Goal: Information Seeking & Learning: Learn about a topic

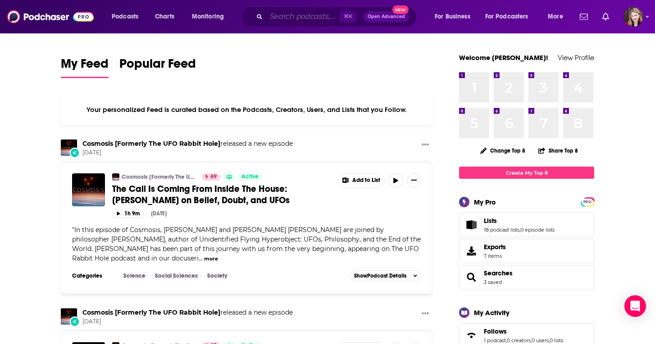
click at [277, 19] on input "Search podcasts, credits, & more..." at bounding box center [302, 16] width 73 height 14
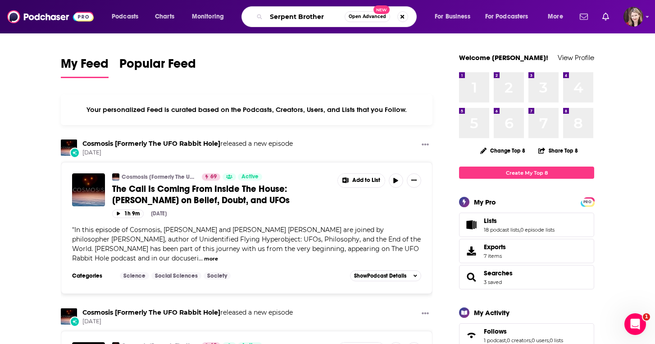
type input "Serpent Brother"
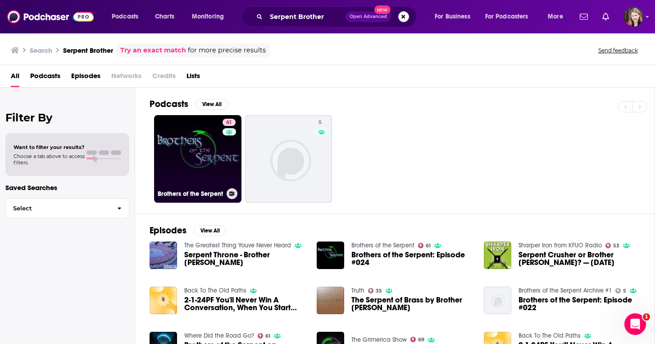
click at [198, 164] on link "61 Brothers of the Serpent" at bounding box center [197, 158] width 87 height 87
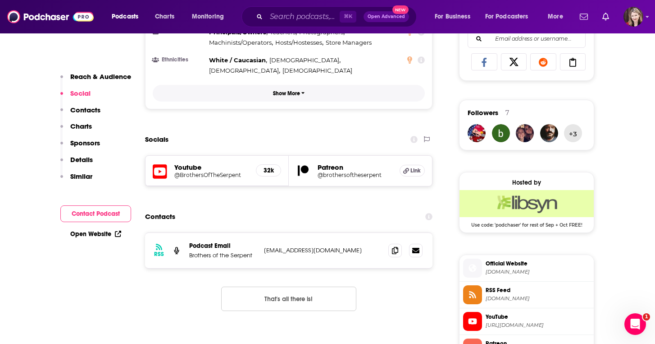
scroll to position [619, 0]
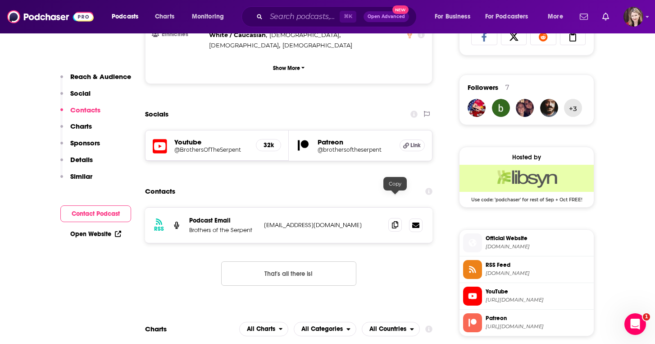
click at [394, 221] on icon at bounding box center [395, 224] width 6 height 7
click at [300, 16] on input "Search podcasts, credits, & more..." at bounding box center [302, 16] width 73 height 14
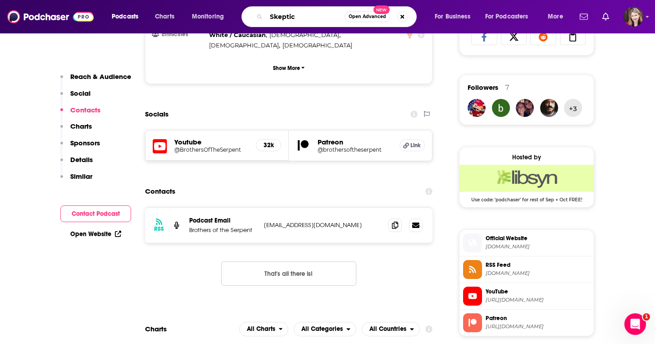
type input "Skeptico"
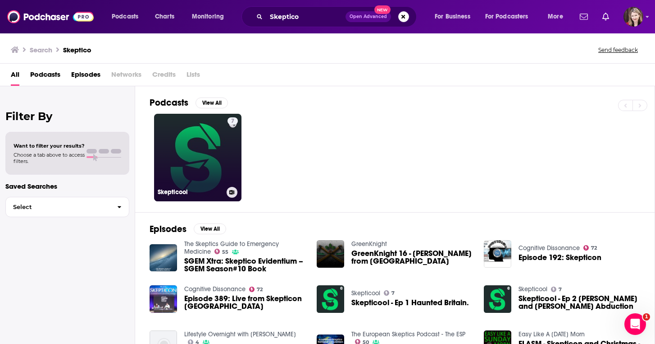
click at [209, 141] on link "7 Skepticool" at bounding box center [197, 157] width 87 height 87
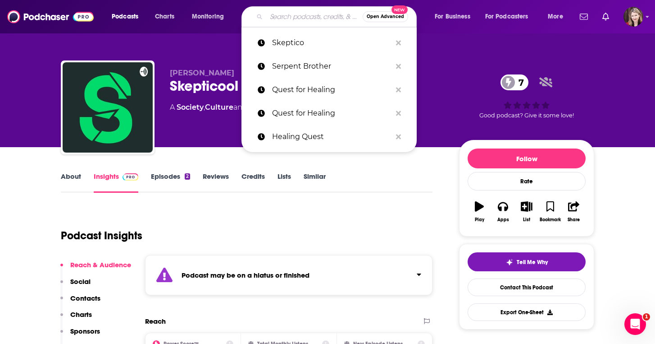
click at [274, 17] on input "Search podcasts, credits, & more..." at bounding box center [314, 16] width 96 height 14
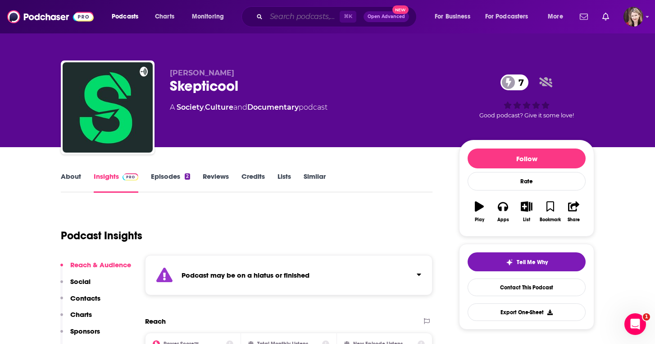
click at [277, 18] on input "Search podcasts, credits, & more..." at bounding box center [302, 16] width 73 height 14
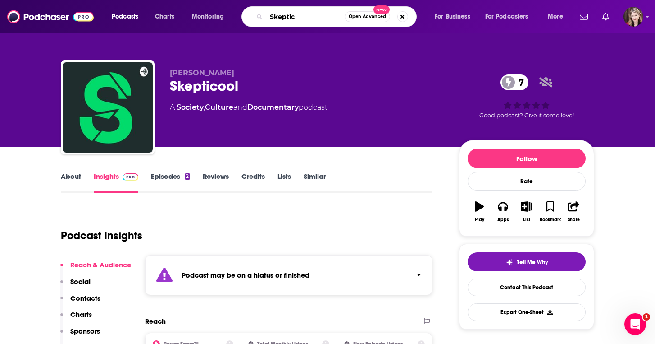
type input "Skeptico"
